Goal: Information Seeking & Learning: Learn about a topic

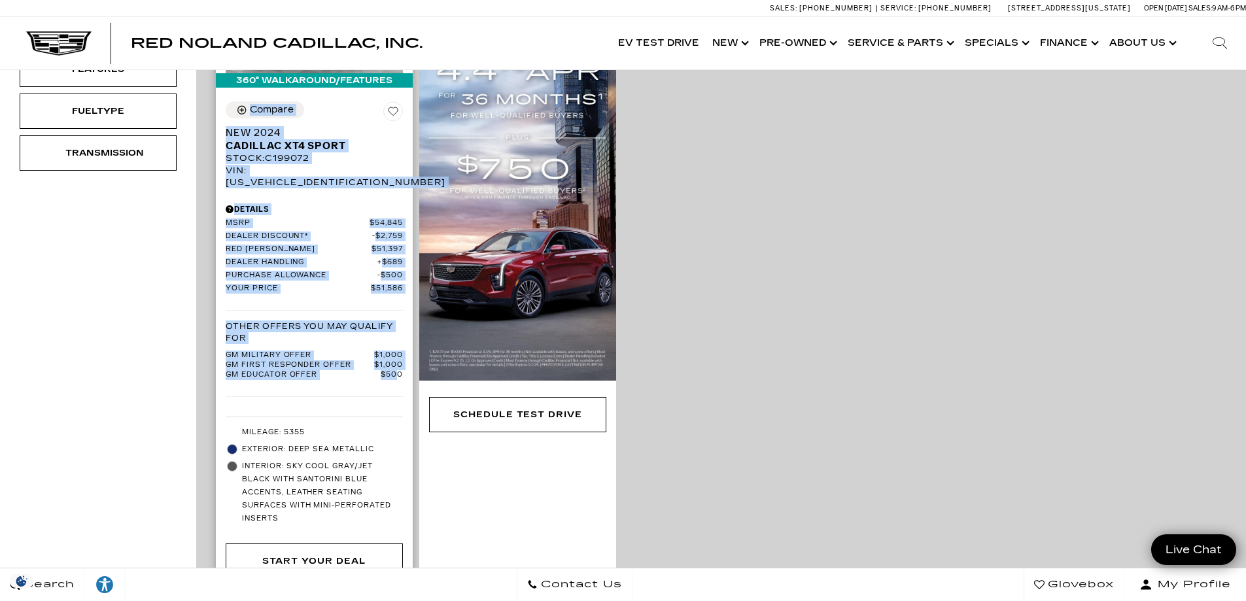
scroll to position [458, 0]
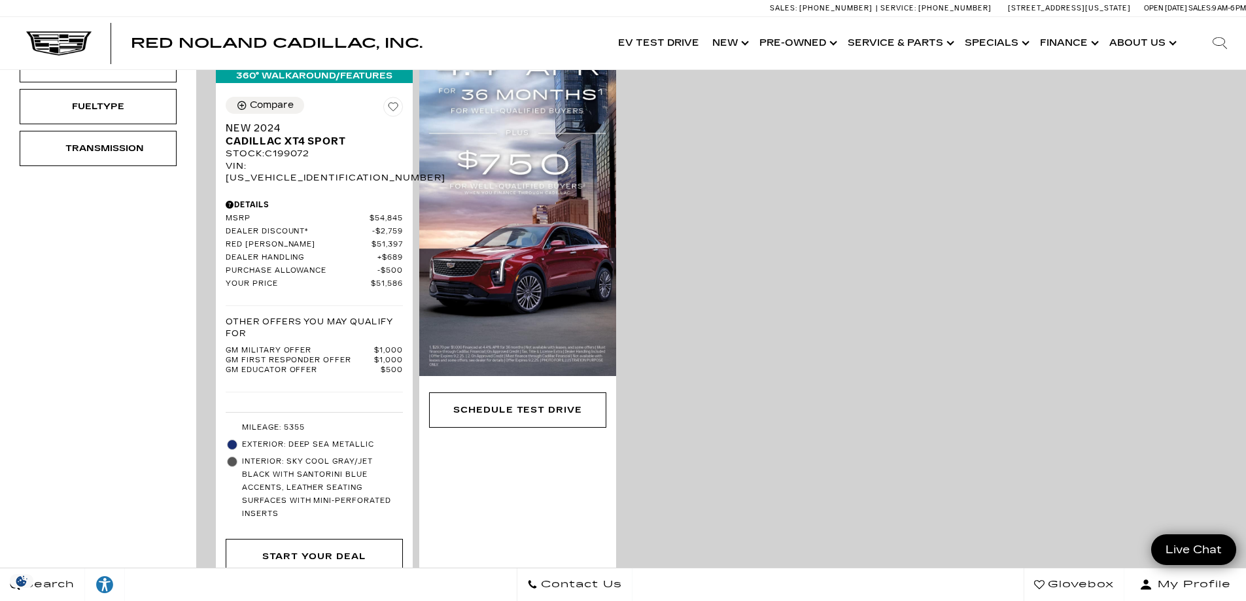
click at [826, 424] on div "360° WalkAround/Features Compare Save This Vehicle - New 2024 Cadillac XT4 Spor…" at bounding box center [721, 259] width 1017 height 672
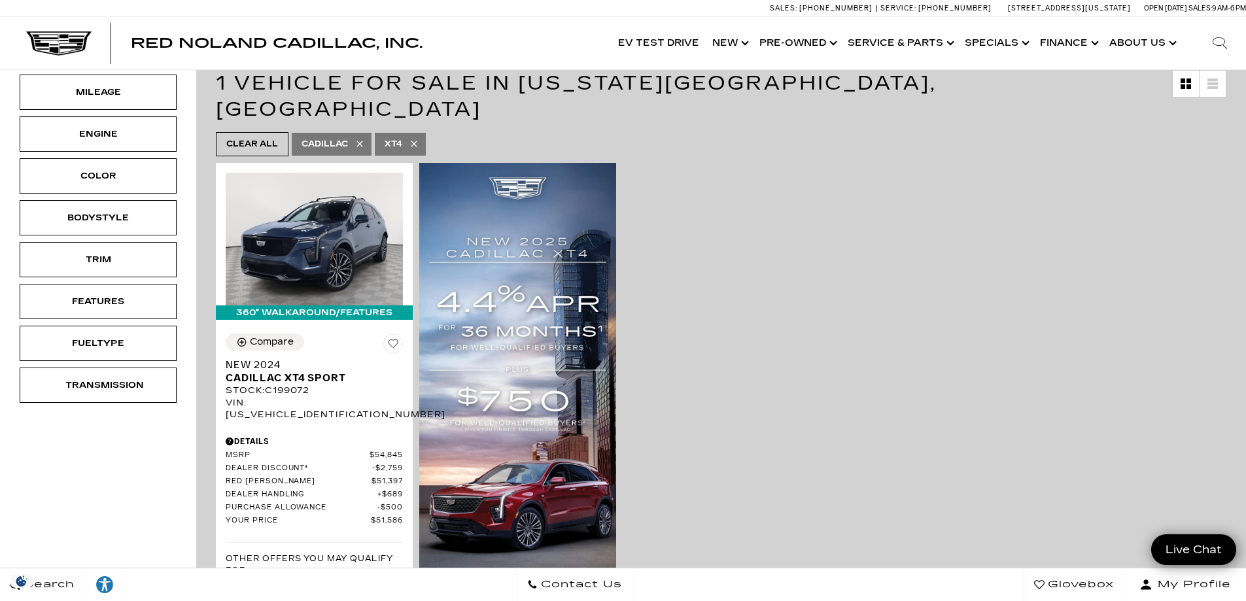
scroll to position [196, 0]
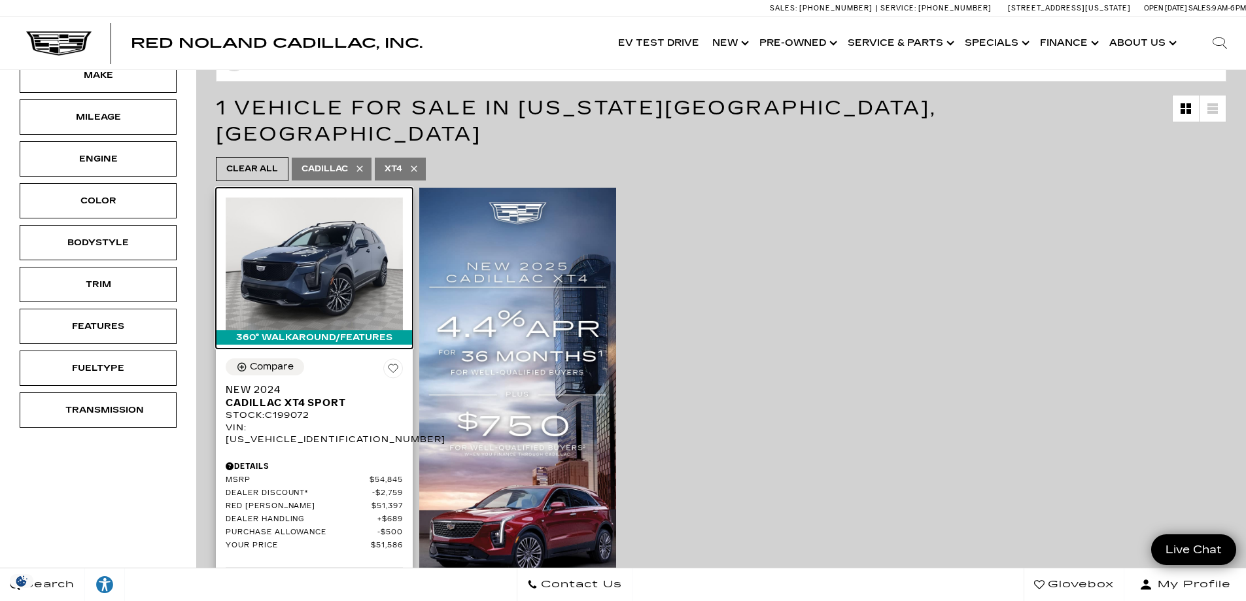
click at [315, 256] on img at bounding box center [314, 264] width 177 height 133
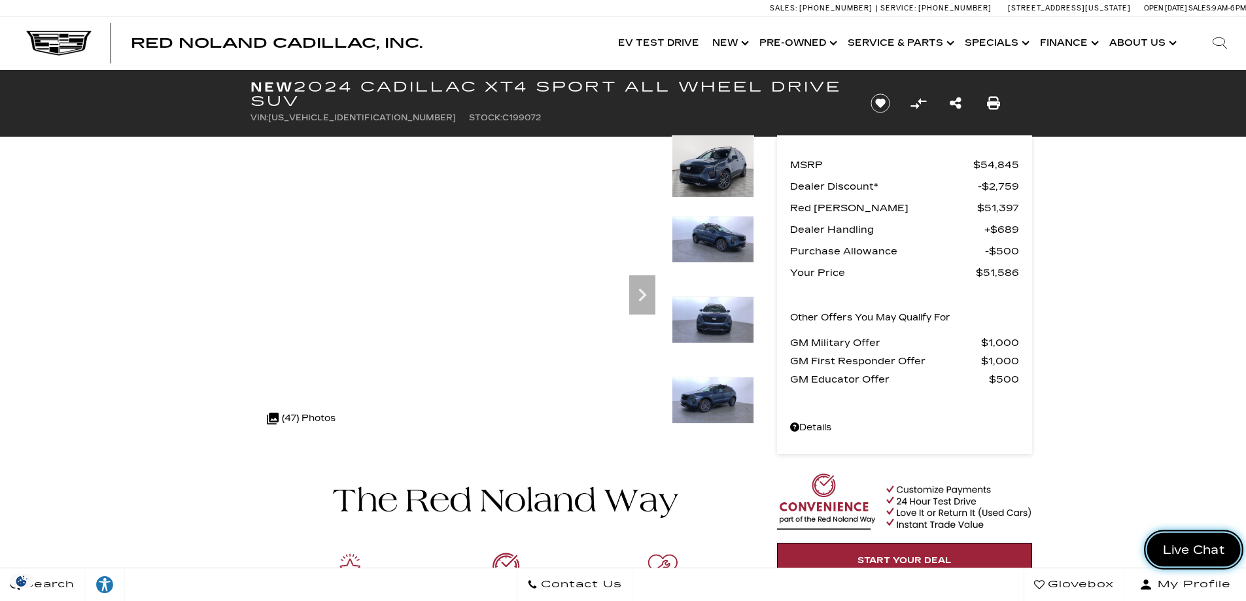
click at [1186, 548] on span "Live Chat" at bounding box center [1194, 550] width 77 height 16
drag, startPoint x: 1102, startPoint y: 554, endPoint x: 716, endPoint y: 513, distance: 388.7
click at [716, 513] on img at bounding box center [503, 597] width 504 height 306
click at [701, 491] on img at bounding box center [503, 597] width 504 height 306
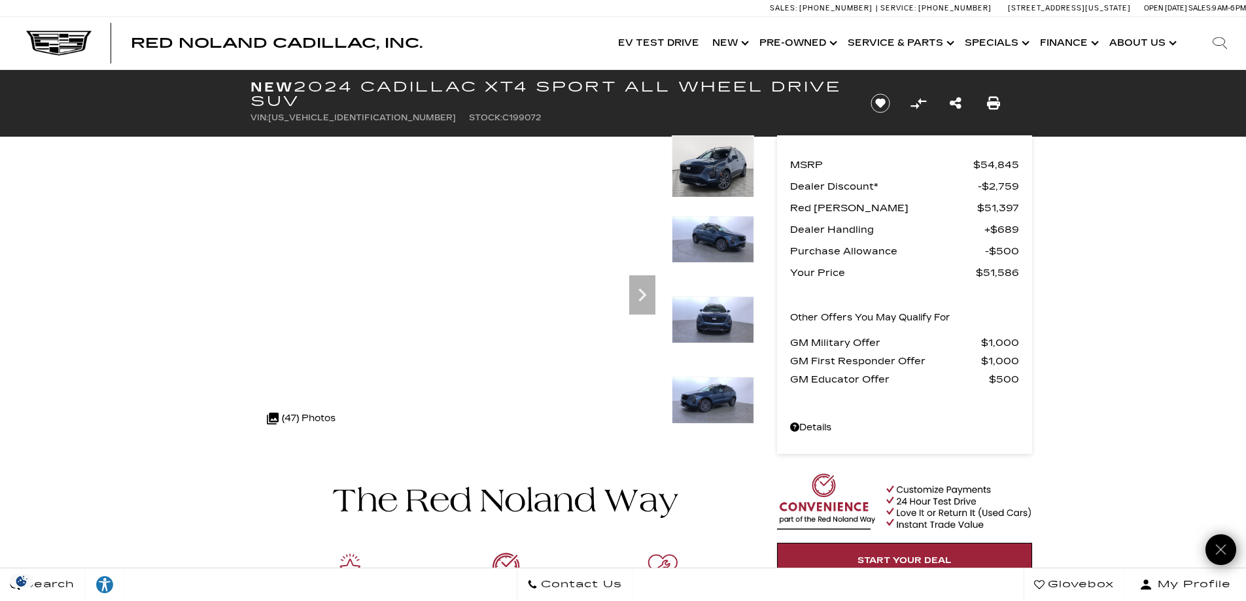
click at [701, 491] on img at bounding box center [503, 597] width 504 height 306
